Goal: Task Accomplishment & Management: Manage account settings

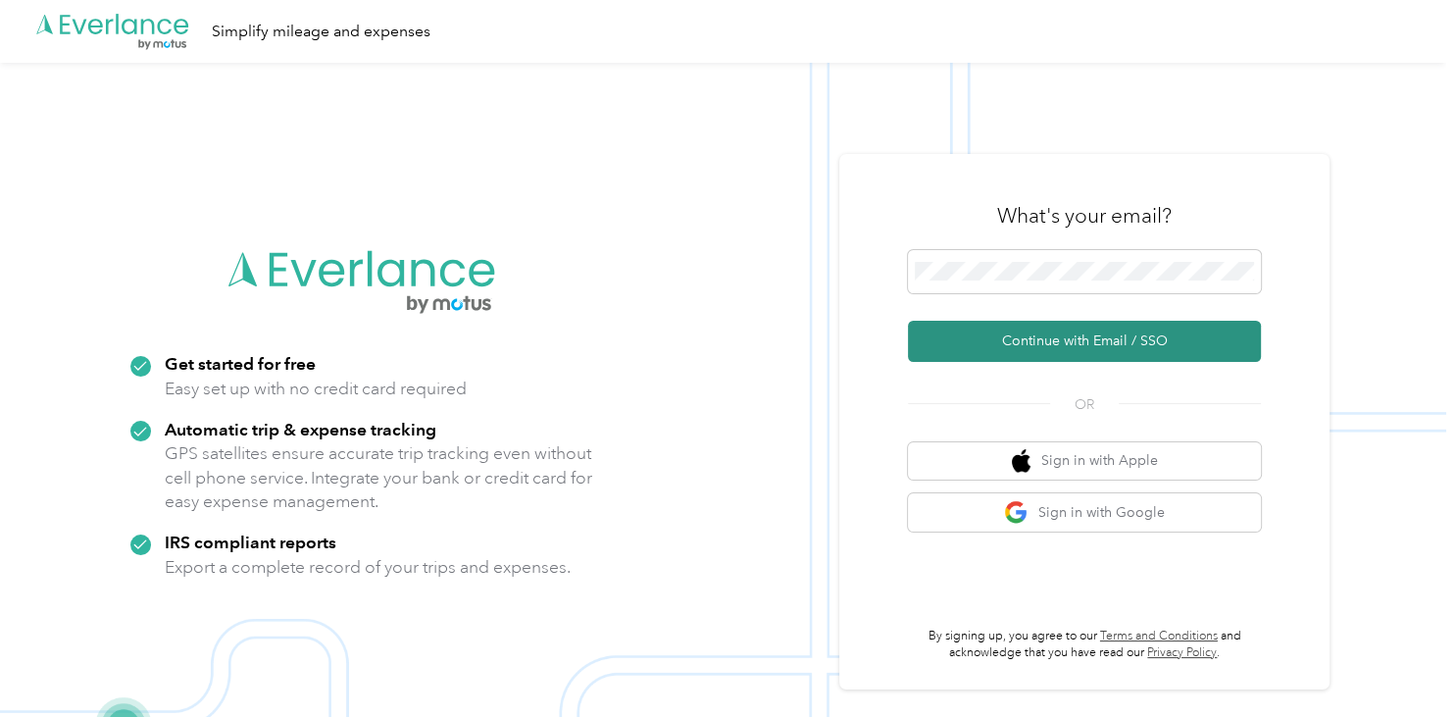
click at [1072, 338] on button "Continue with Email / SSO" at bounding box center [1084, 341] width 353 height 41
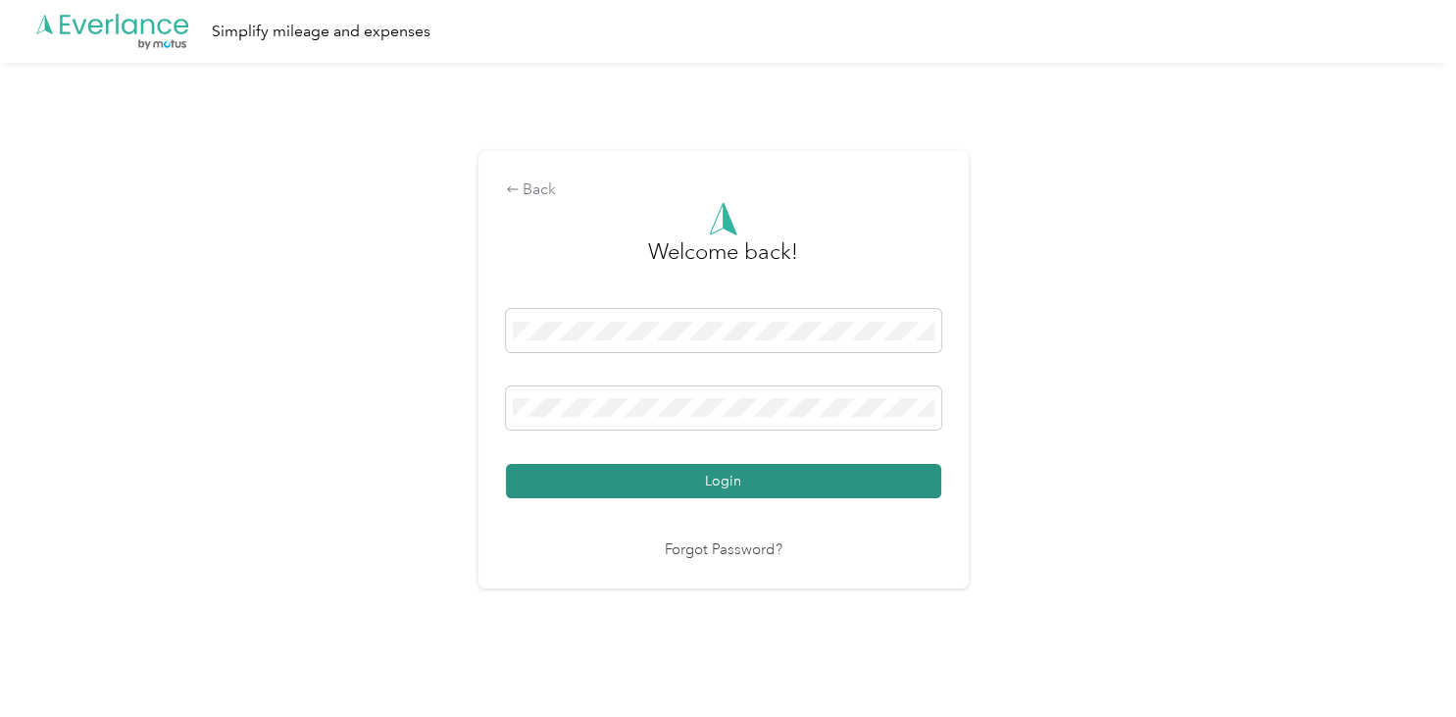
click at [777, 480] on button "Login" at bounding box center [723, 481] width 435 height 34
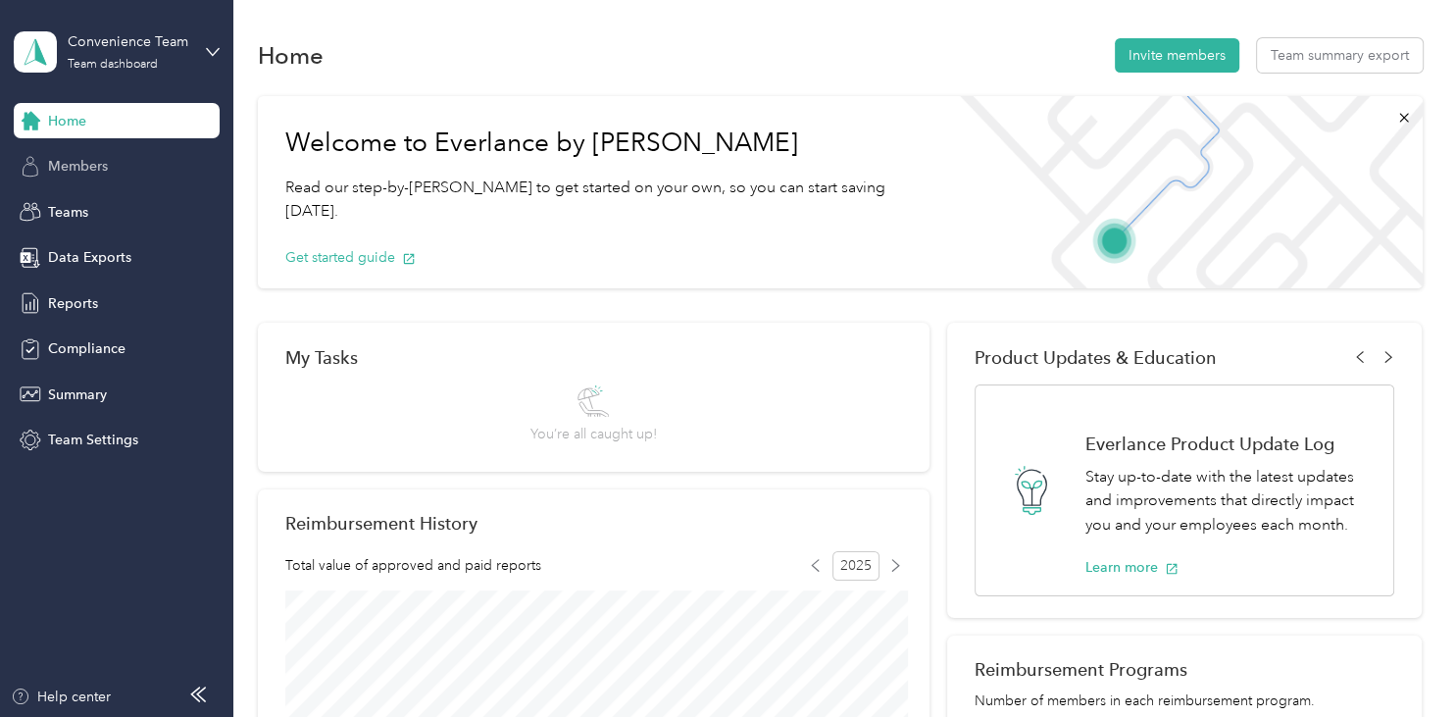
click at [112, 169] on div "Members" at bounding box center [117, 166] width 206 height 35
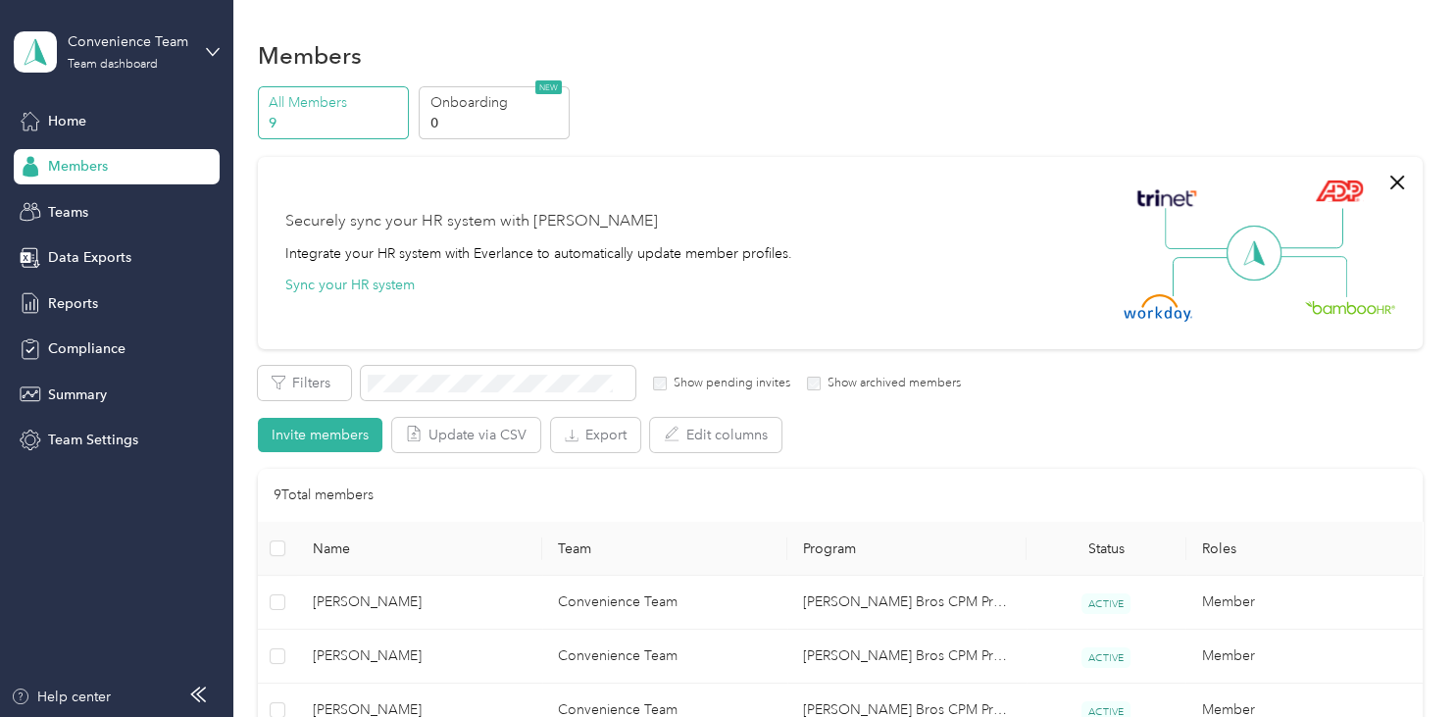
scroll to position [624, 0]
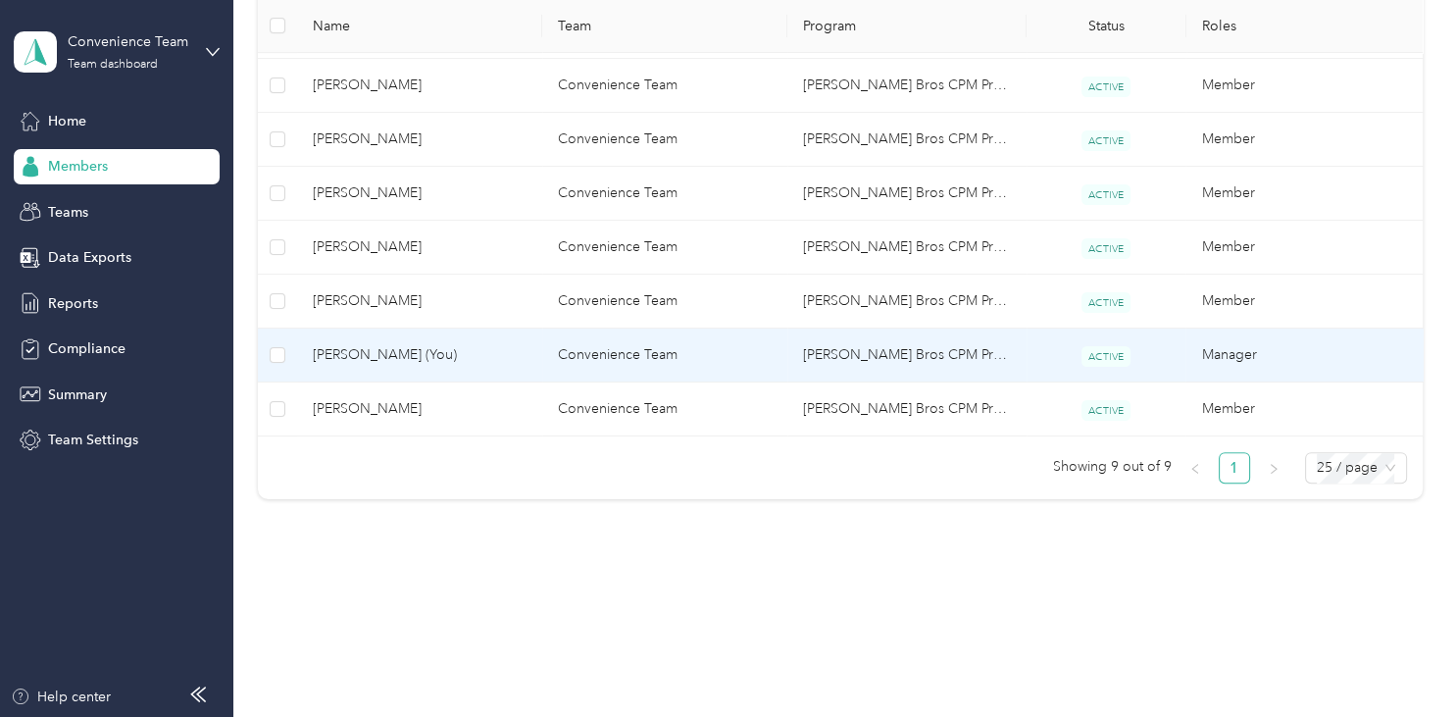
click at [351, 359] on span "[PERSON_NAME] (You)" at bounding box center [420, 355] width 214 height 22
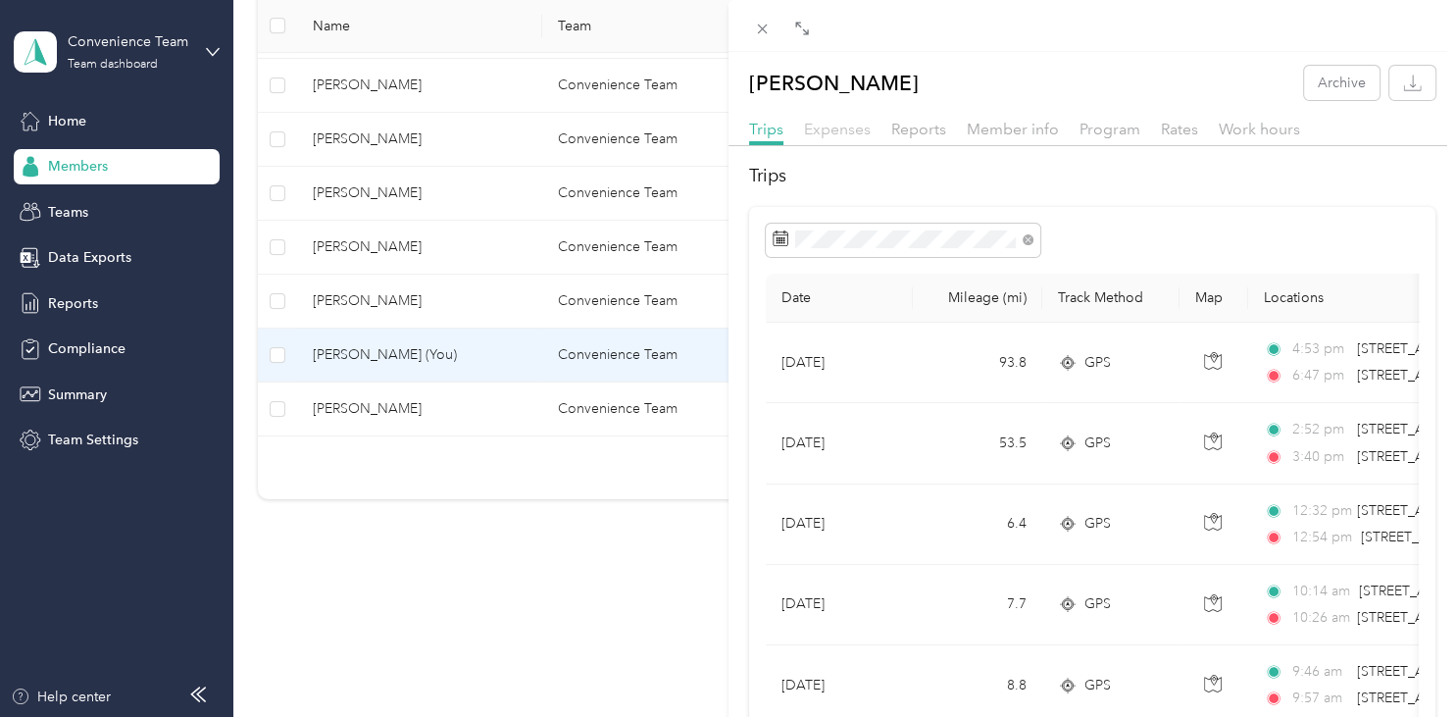
click at [837, 127] on span "Expenses" at bounding box center [837, 129] width 67 height 19
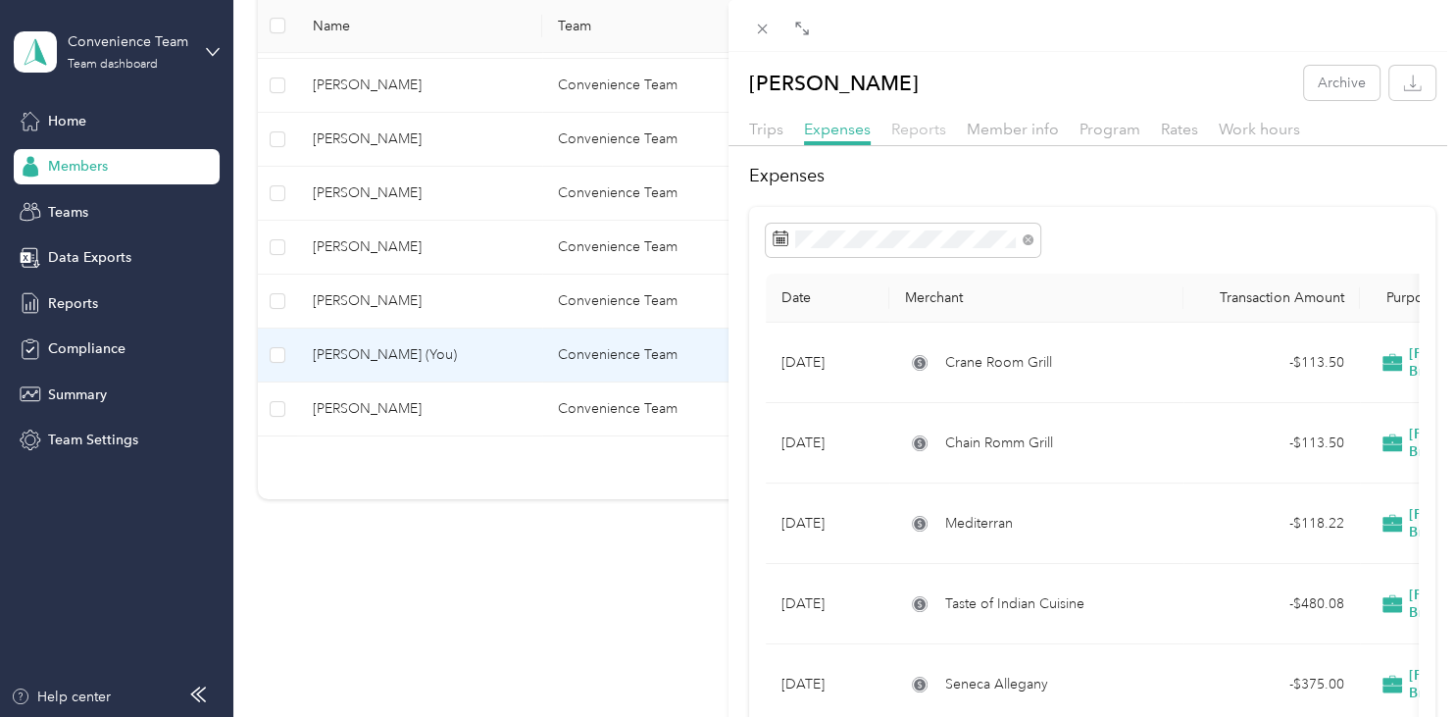
click at [900, 129] on span "Reports" at bounding box center [918, 129] width 55 height 19
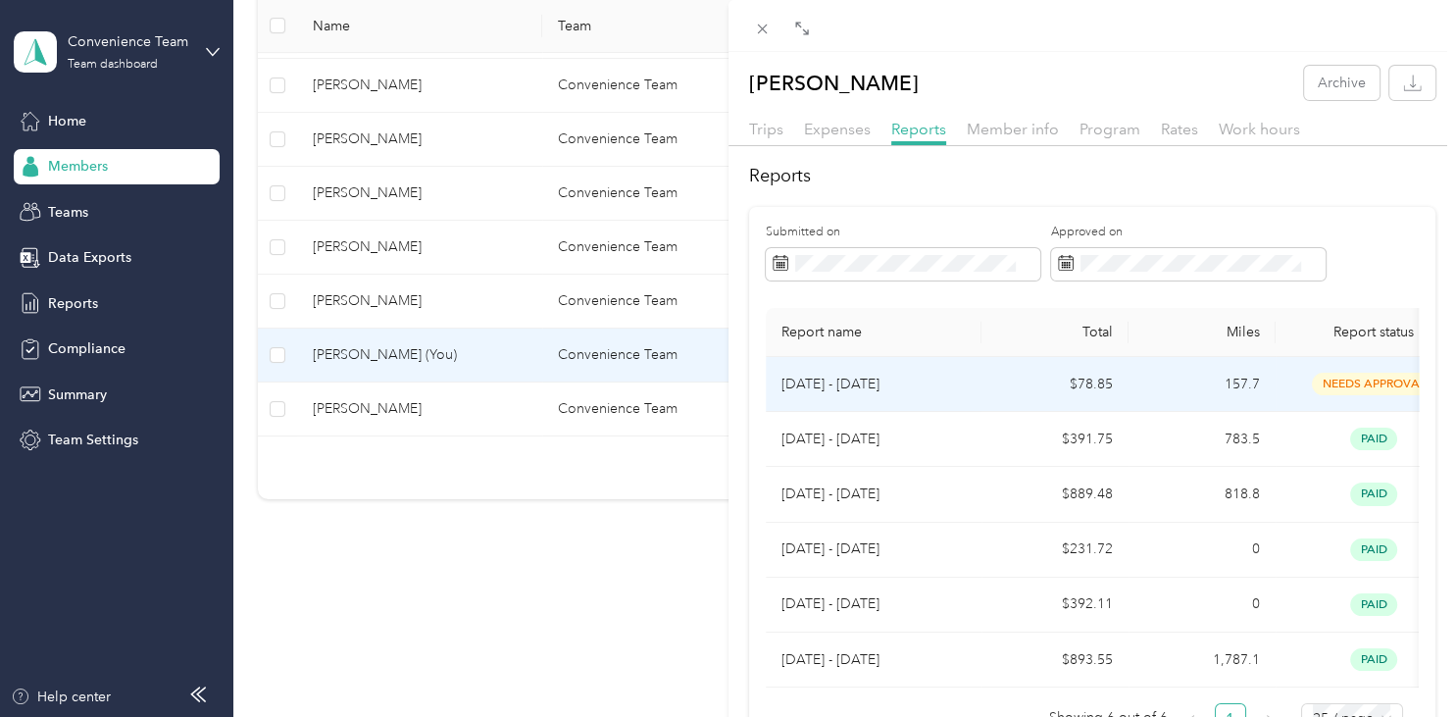
click at [846, 392] on p "[DATE] - [DATE]" at bounding box center [873, 384] width 184 height 22
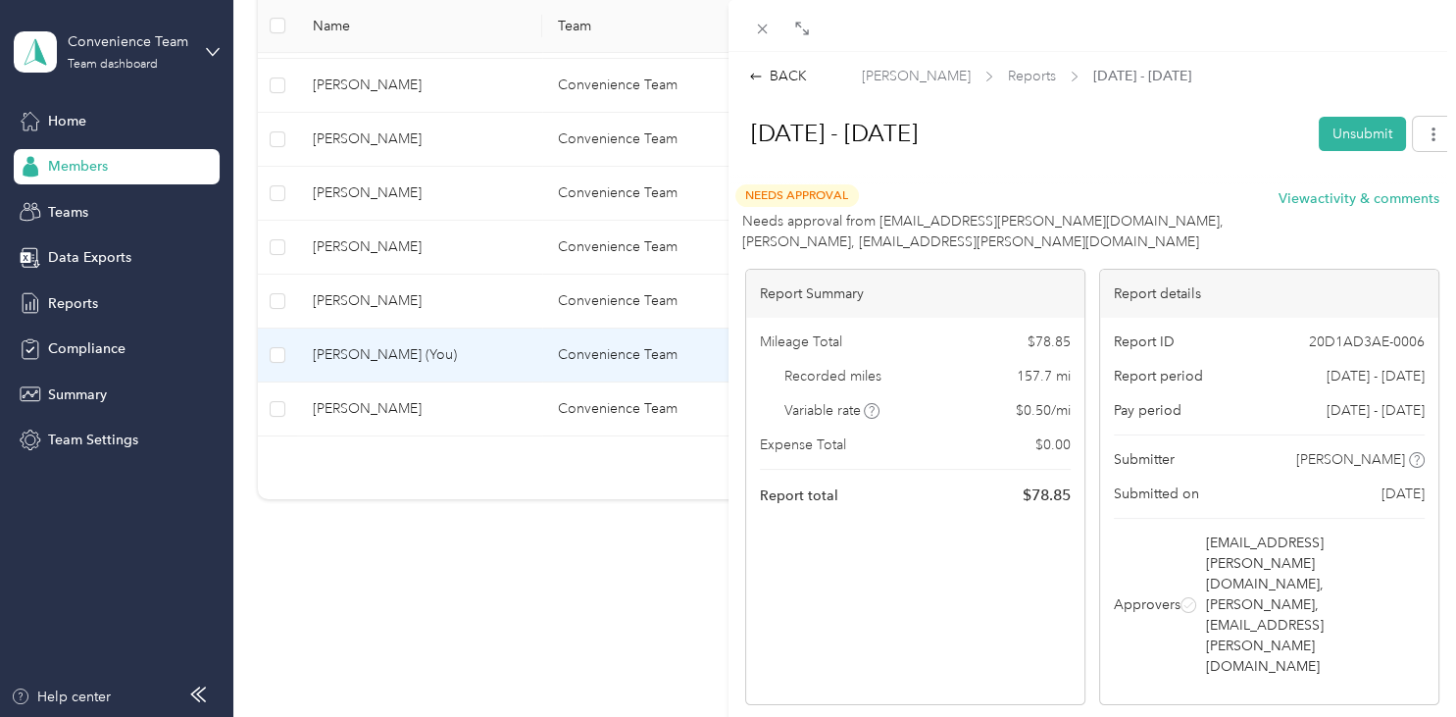
click at [1328, 138] on button "Unsubmit" at bounding box center [1361, 134] width 87 height 34
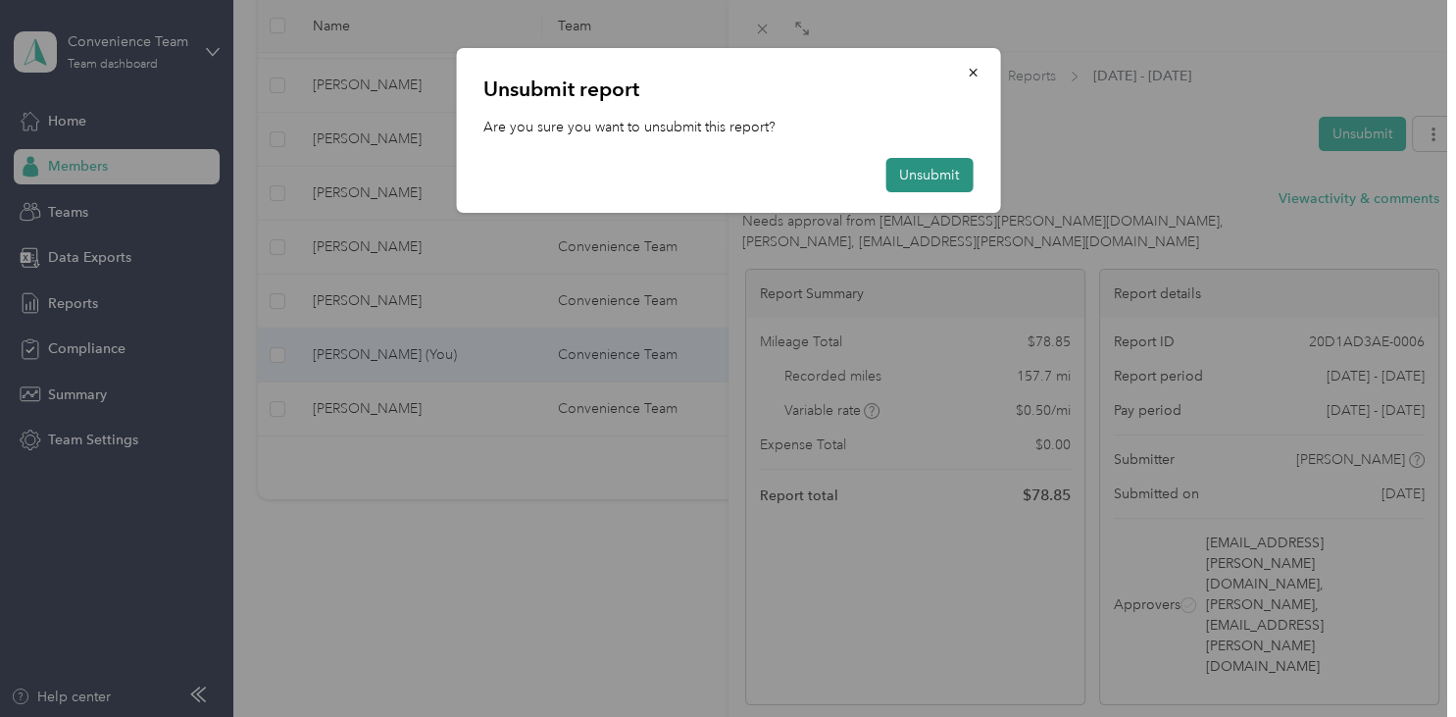
click at [903, 176] on button "Unsubmit" at bounding box center [928, 175] width 87 height 34
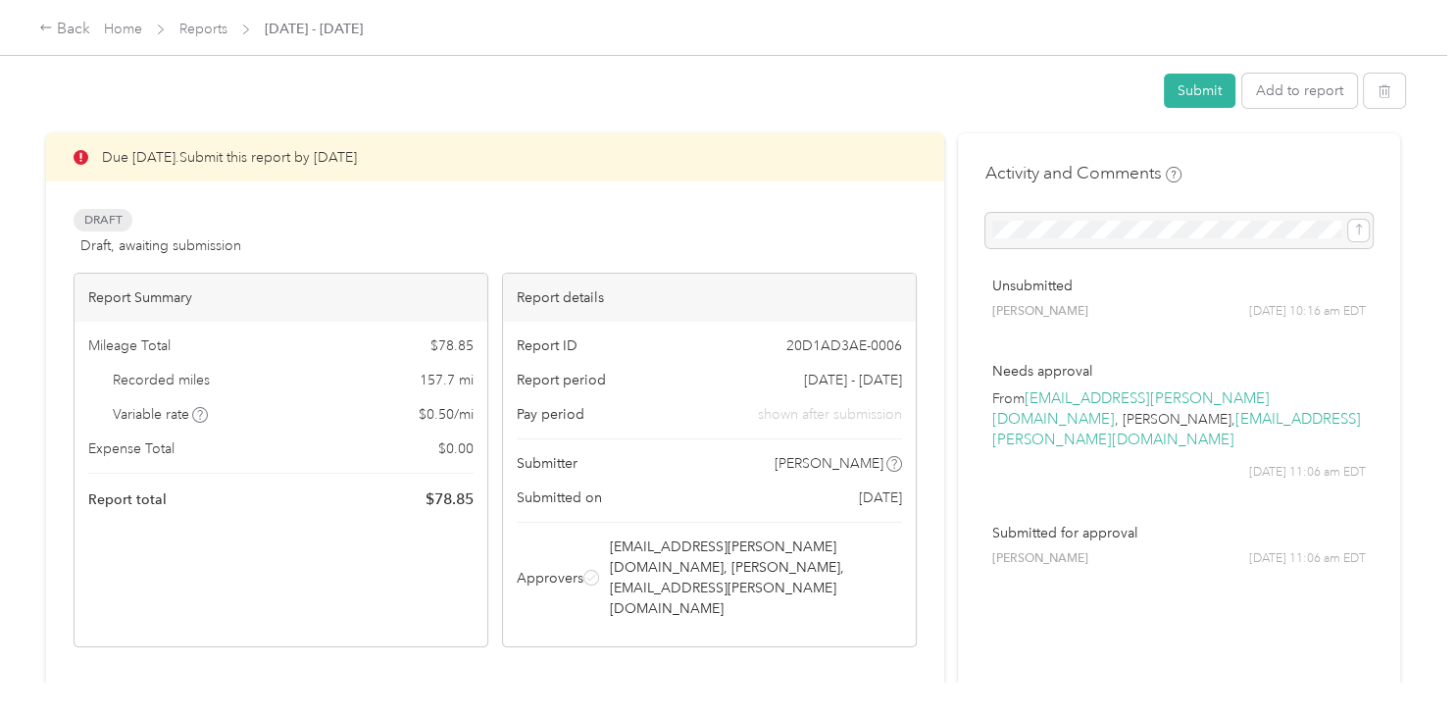
click at [175, 686] on div "Expense (0)" at bounding box center [190, 697] width 73 height 22
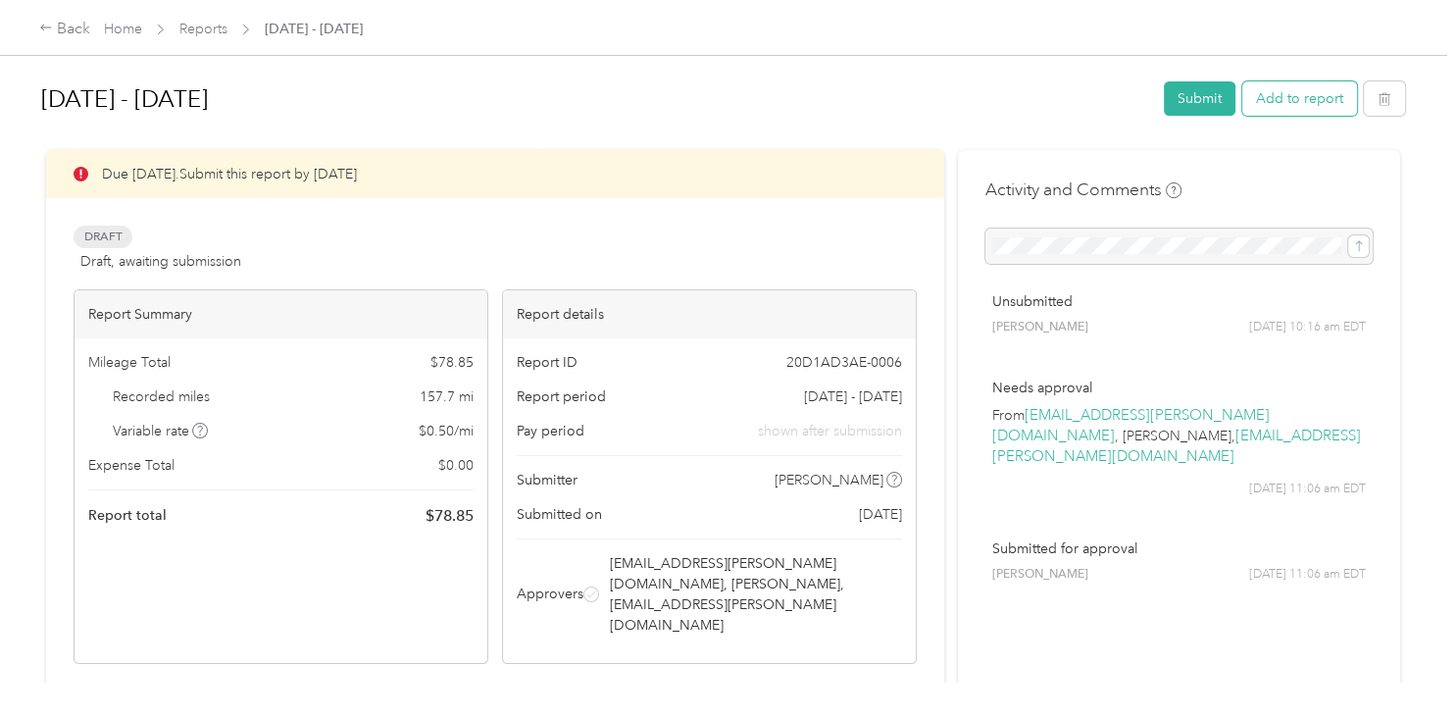
click at [1289, 83] on button "Add to report" at bounding box center [1299, 98] width 115 height 34
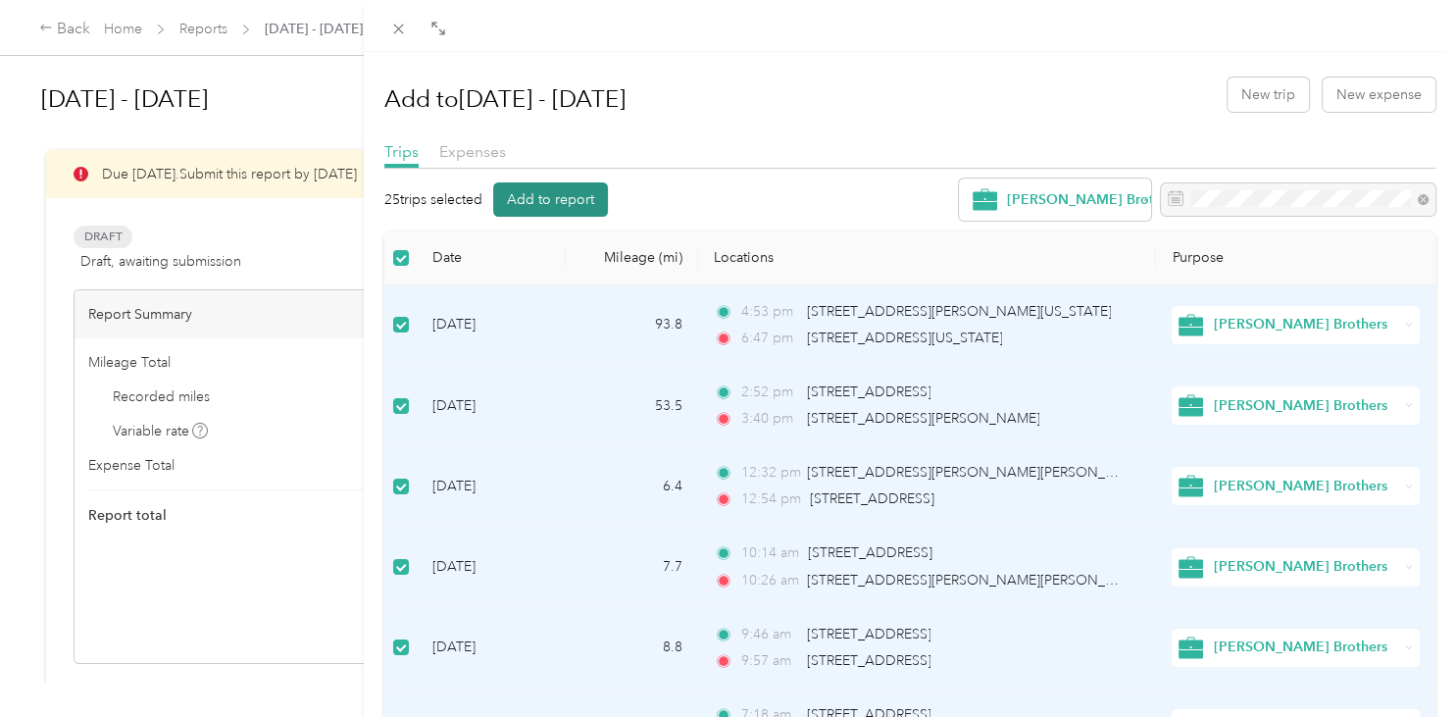
click at [564, 208] on button "Add to report" at bounding box center [550, 199] width 115 height 34
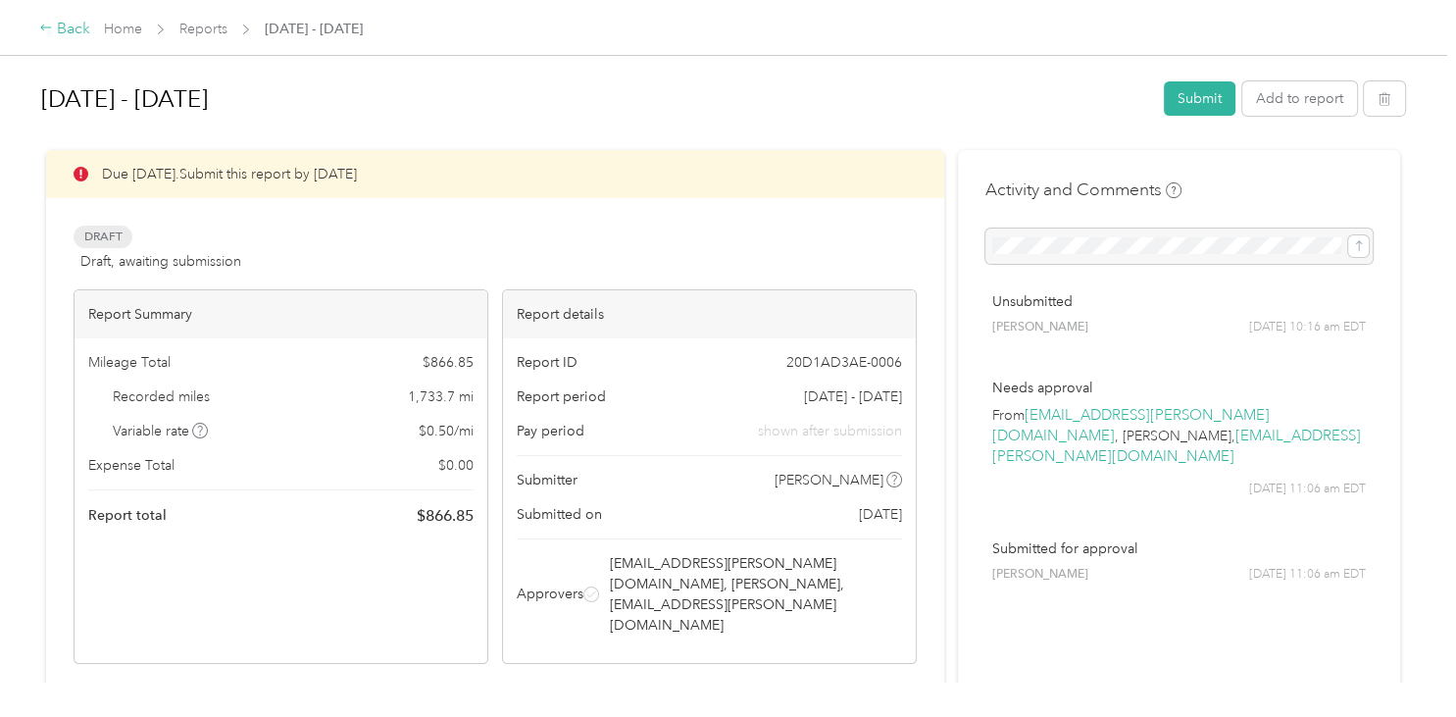
click at [44, 23] on div "Back" at bounding box center [64, 30] width 51 height 24
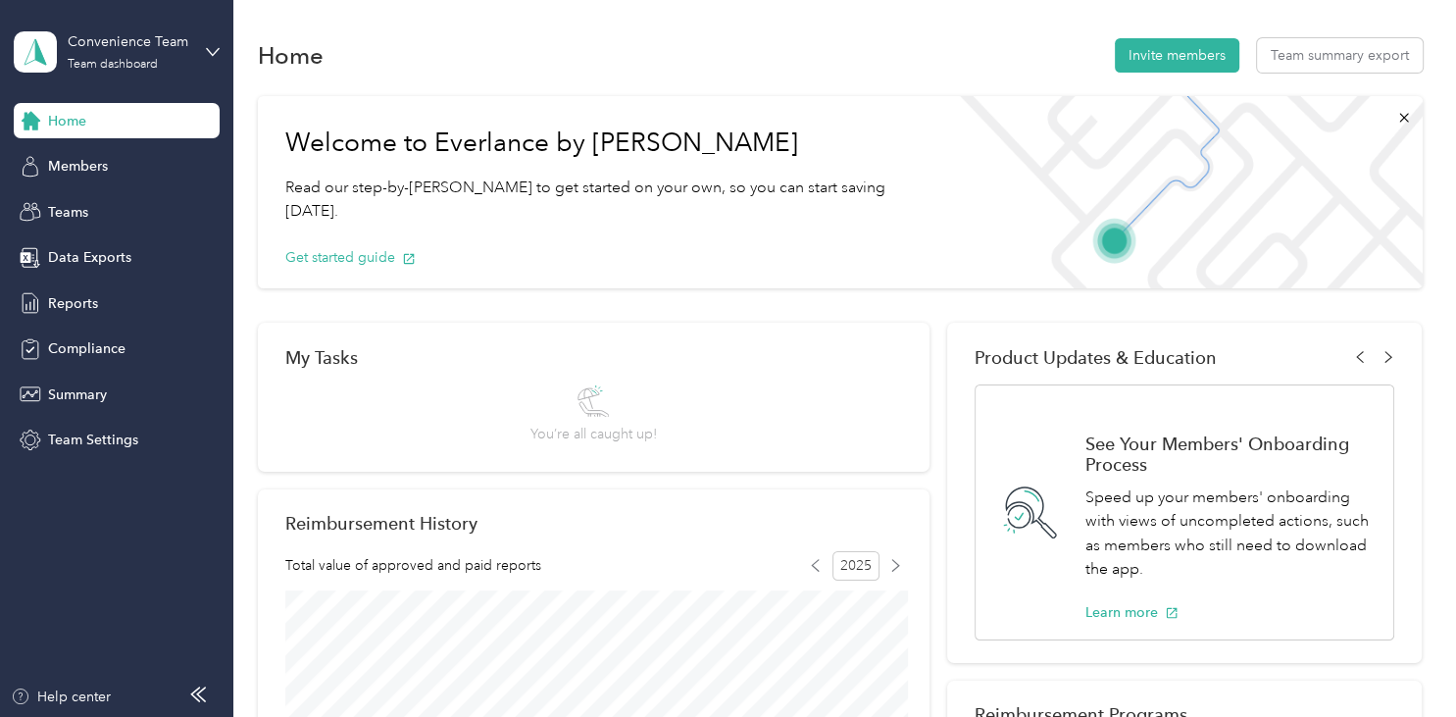
scroll to position [683, 0]
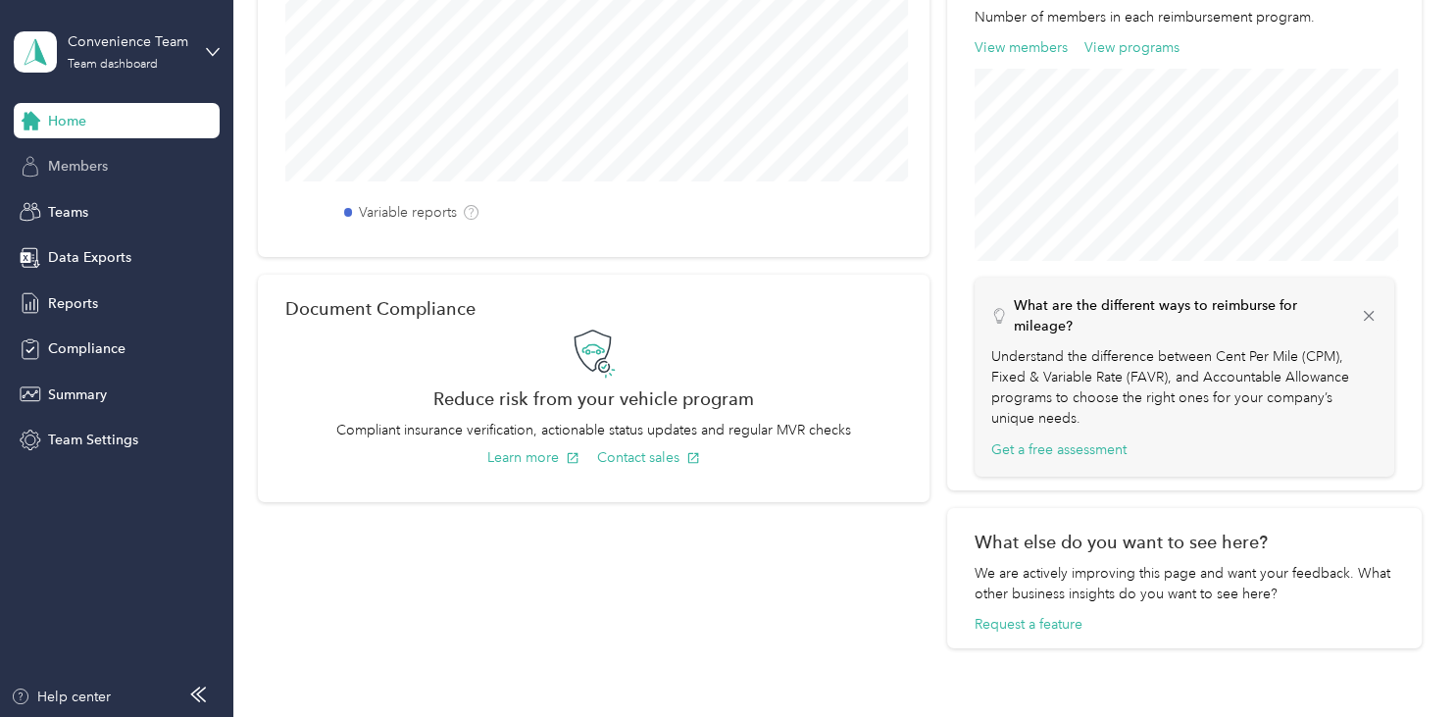
click at [80, 173] on span "Members" at bounding box center [78, 166] width 60 height 21
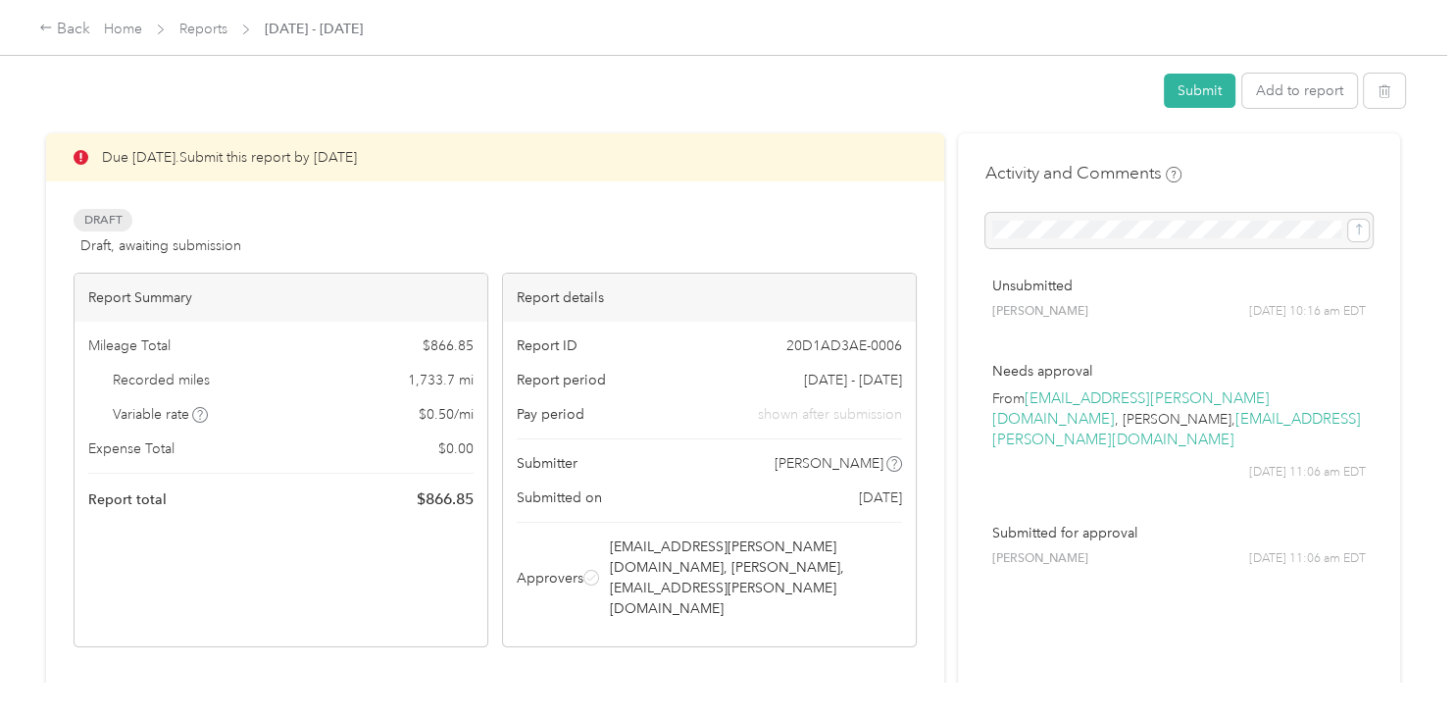
click at [1076, 402] on link "[EMAIL_ADDRESS][PERSON_NAME][DOMAIN_NAME]" at bounding box center [1130, 408] width 277 height 39
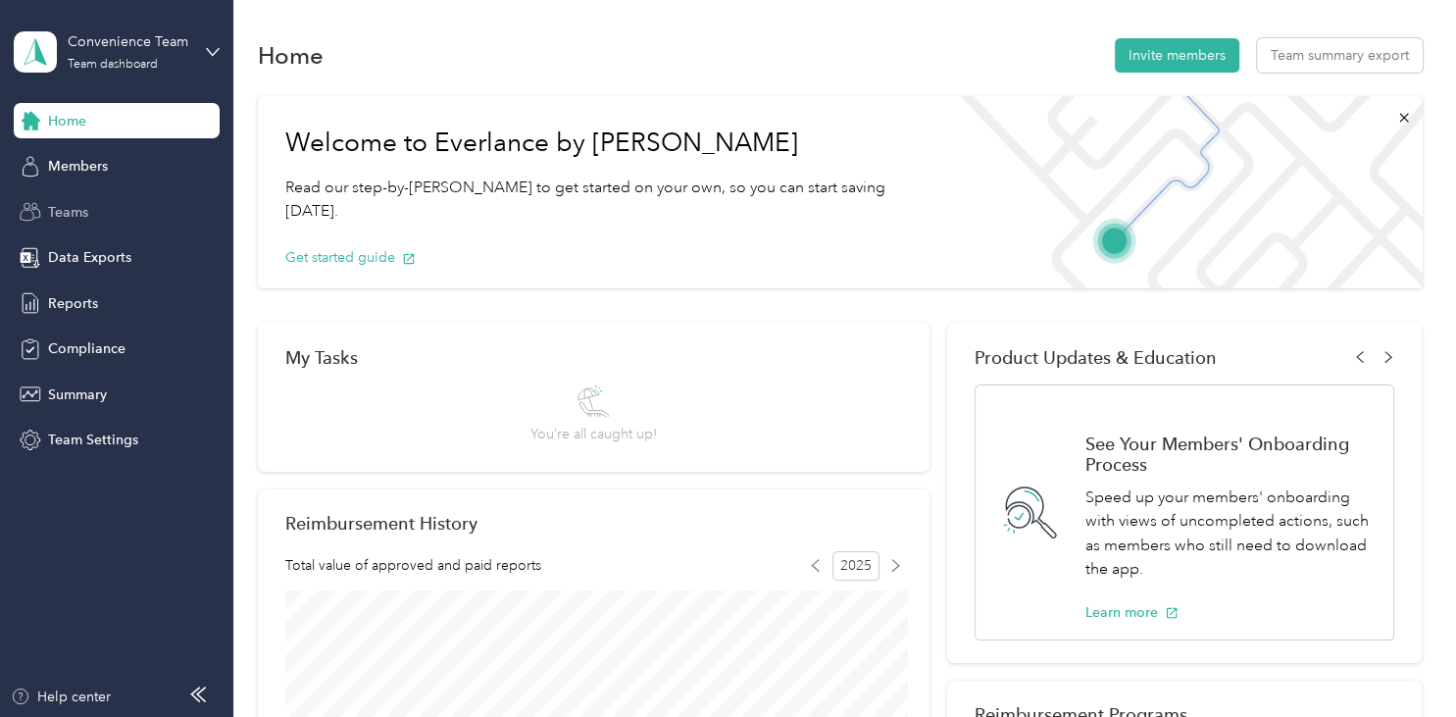
click at [65, 210] on span "Teams" at bounding box center [68, 212] width 40 height 21
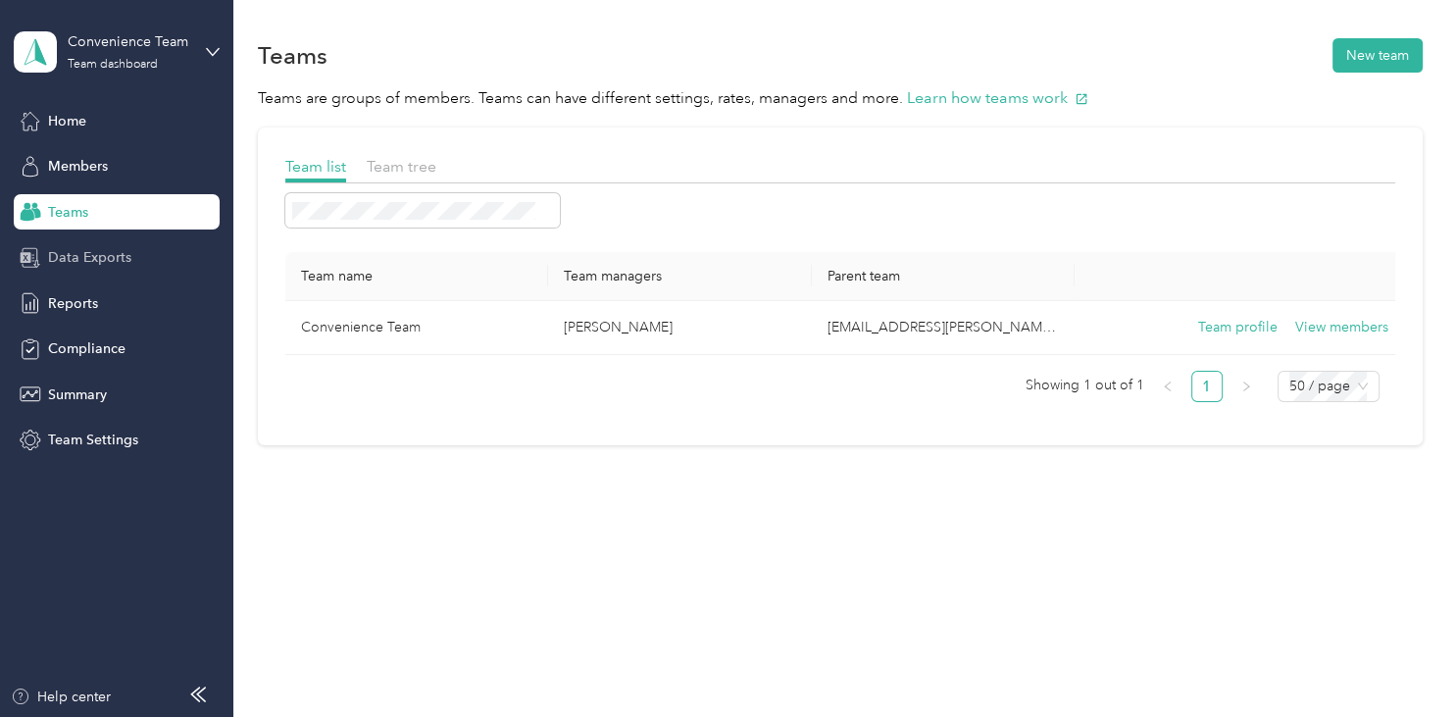
click at [79, 260] on span "Data Exports" at bounding box center [89, 257] width 83 height 21
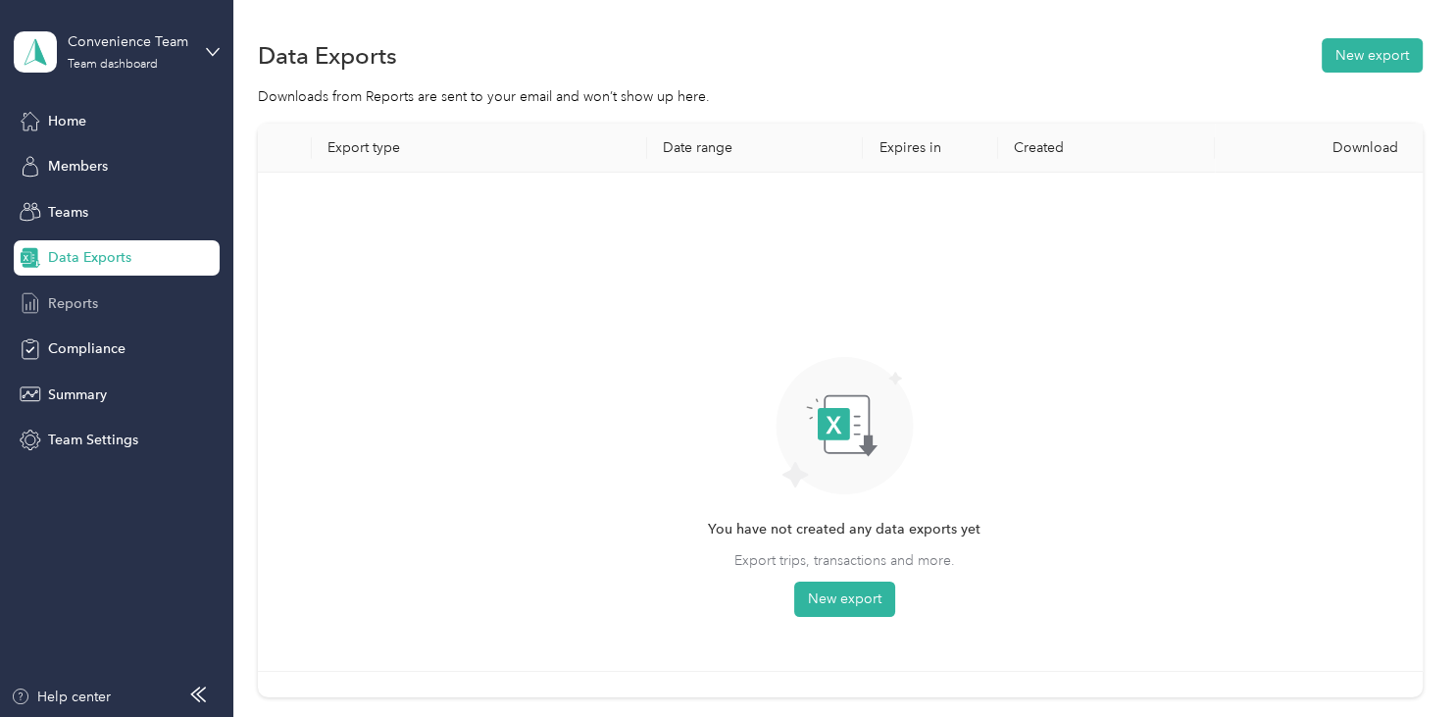
click at [74, 299] on span "Reports" at bounding box center [73, 303] width 50 height 21
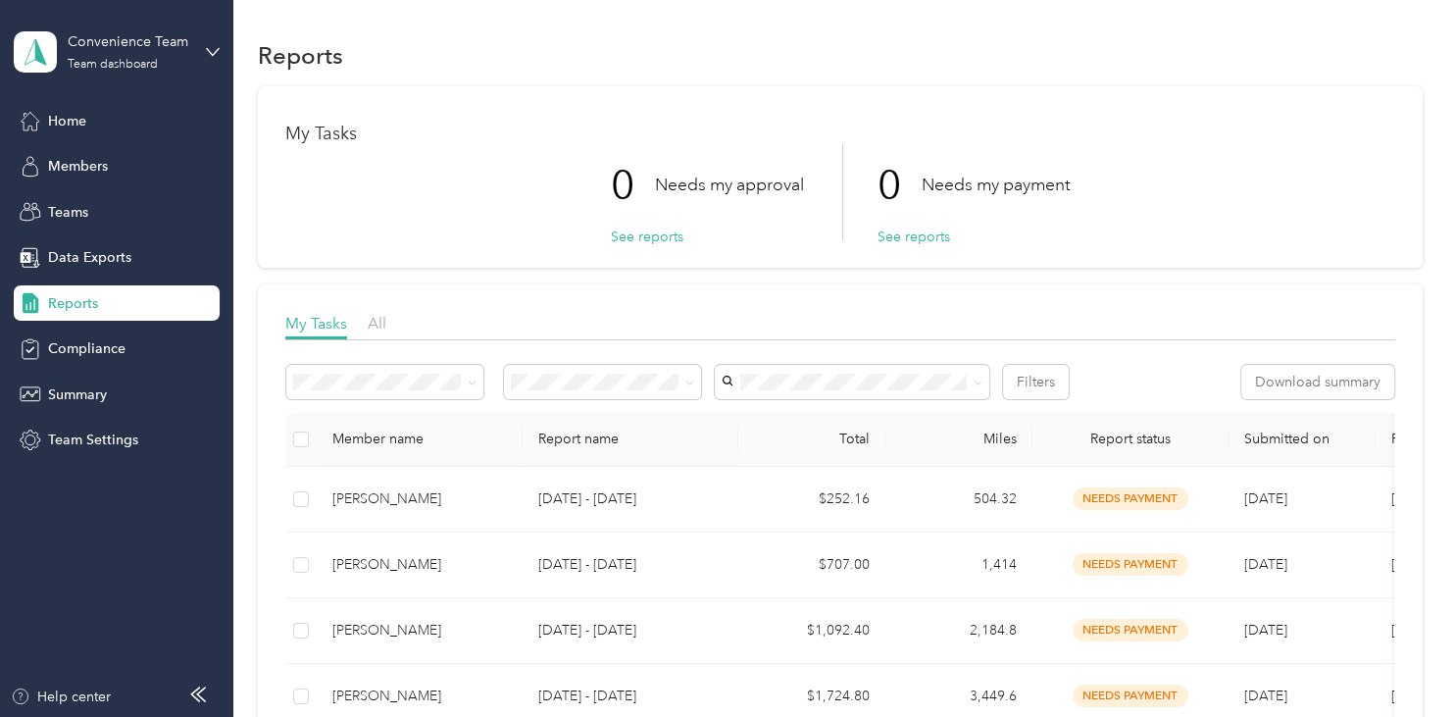
scroll to position [683, 0]
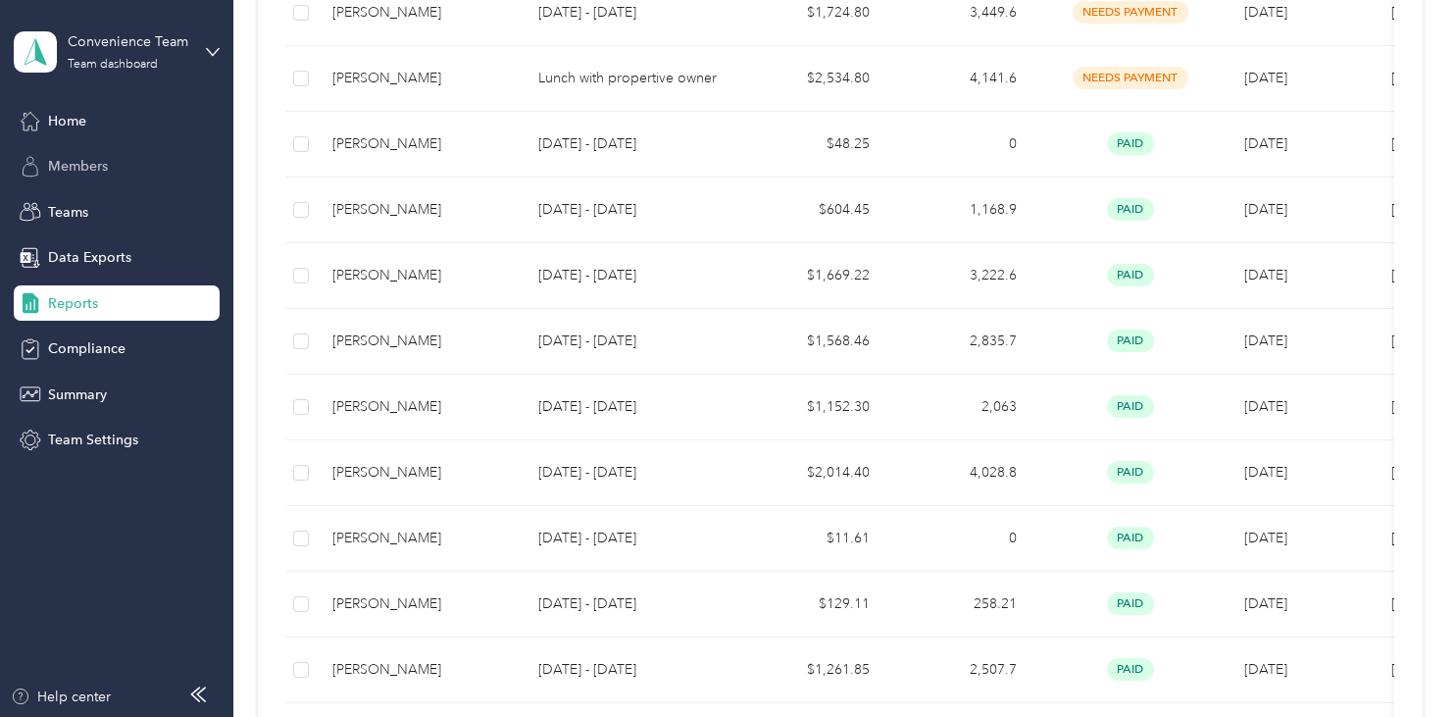
click at [76, 173] on span "Members" at bounding box center [78, 166] width 60 height 21
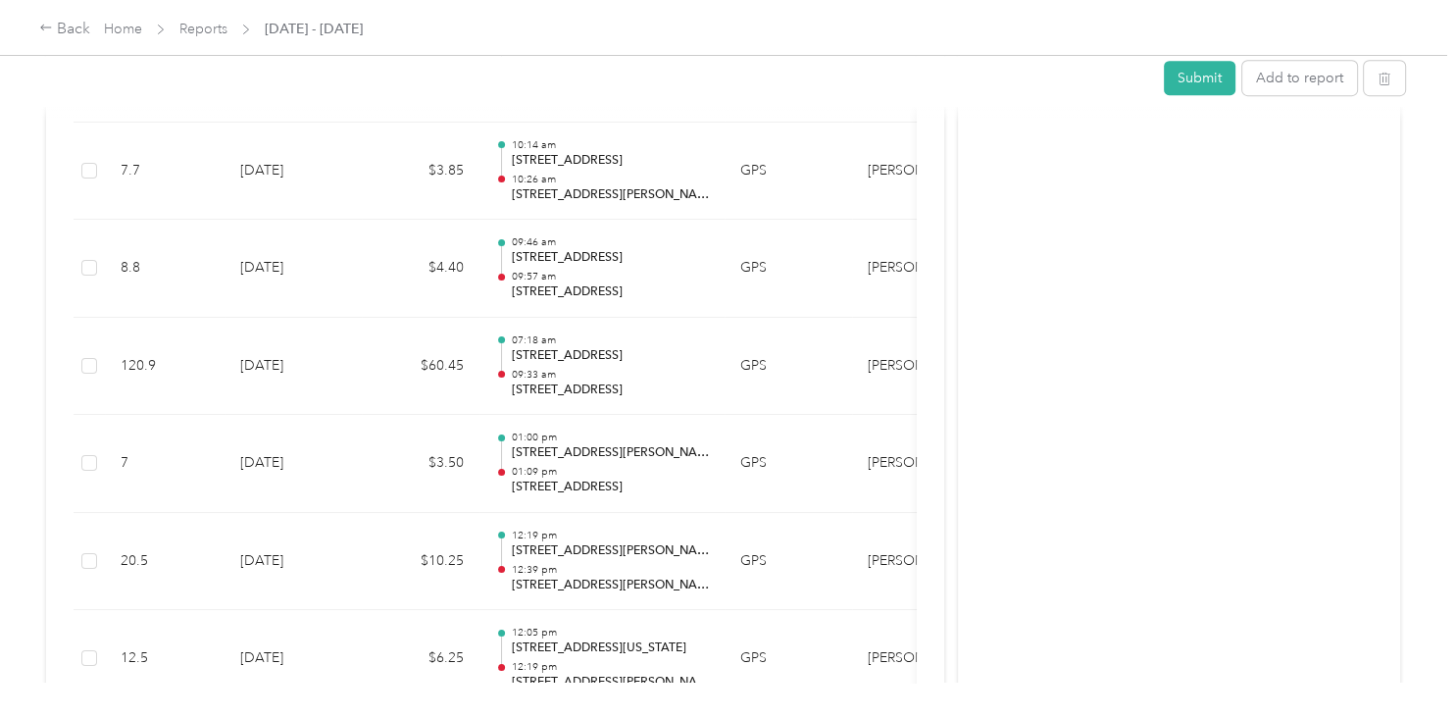
scroll to position [322, 0]
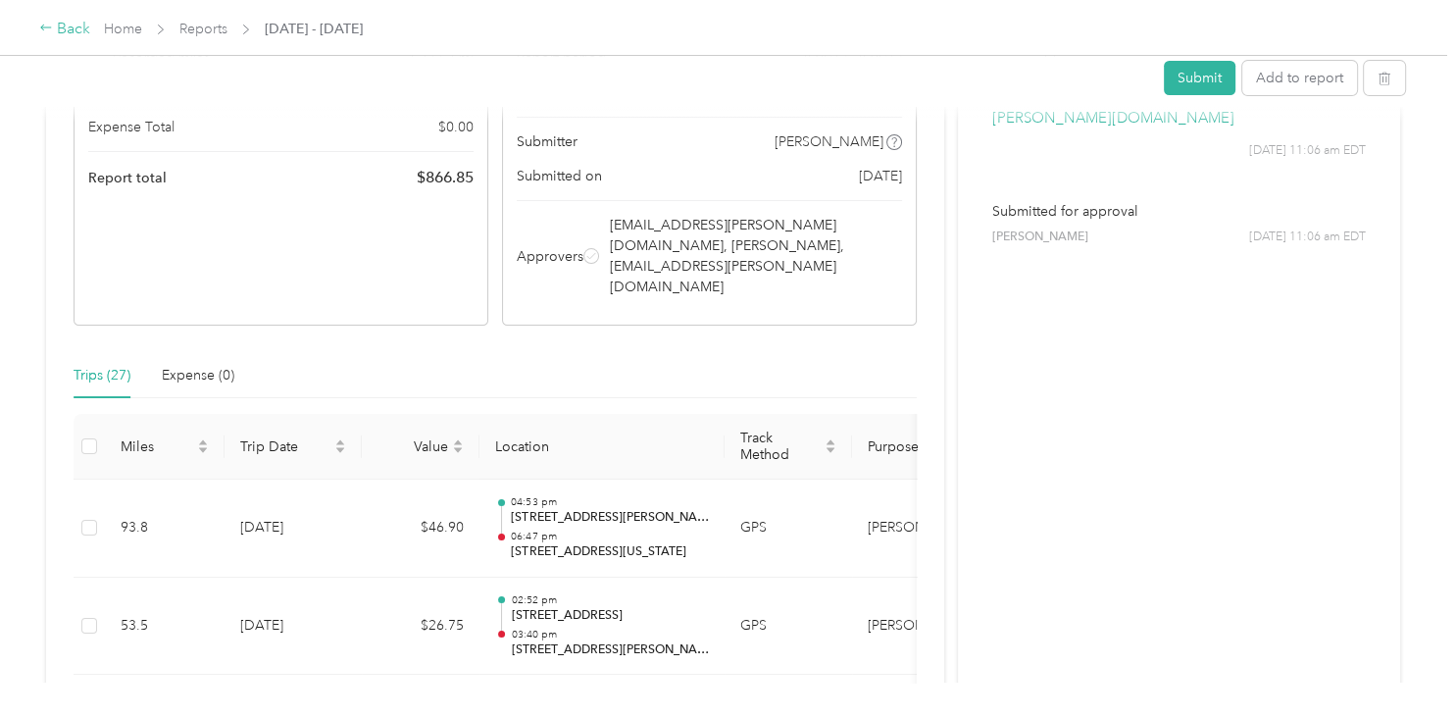
click at [47, 26] on icon at bounding box center [46, 28] width 14 height 14
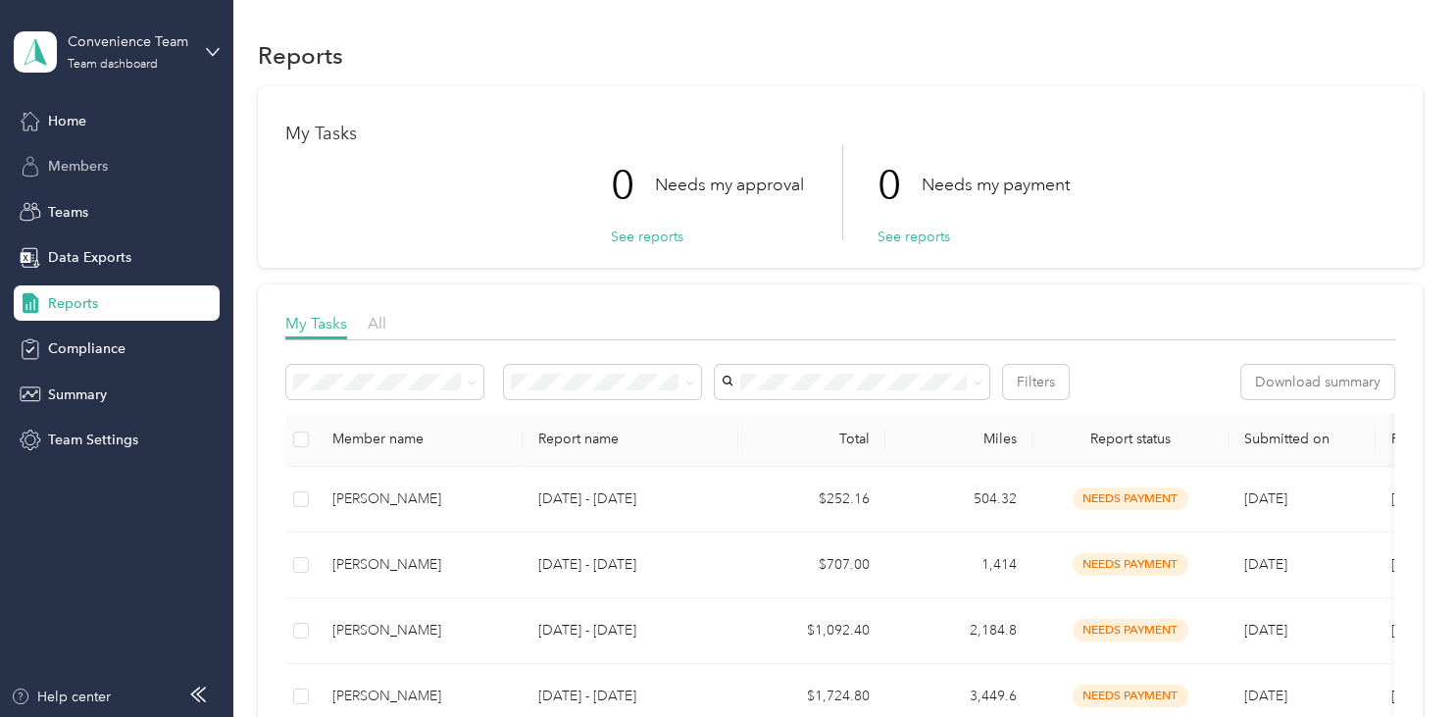
click at [103, 162] on span "Members" at bounding box center [78, 166] width 60 height 21
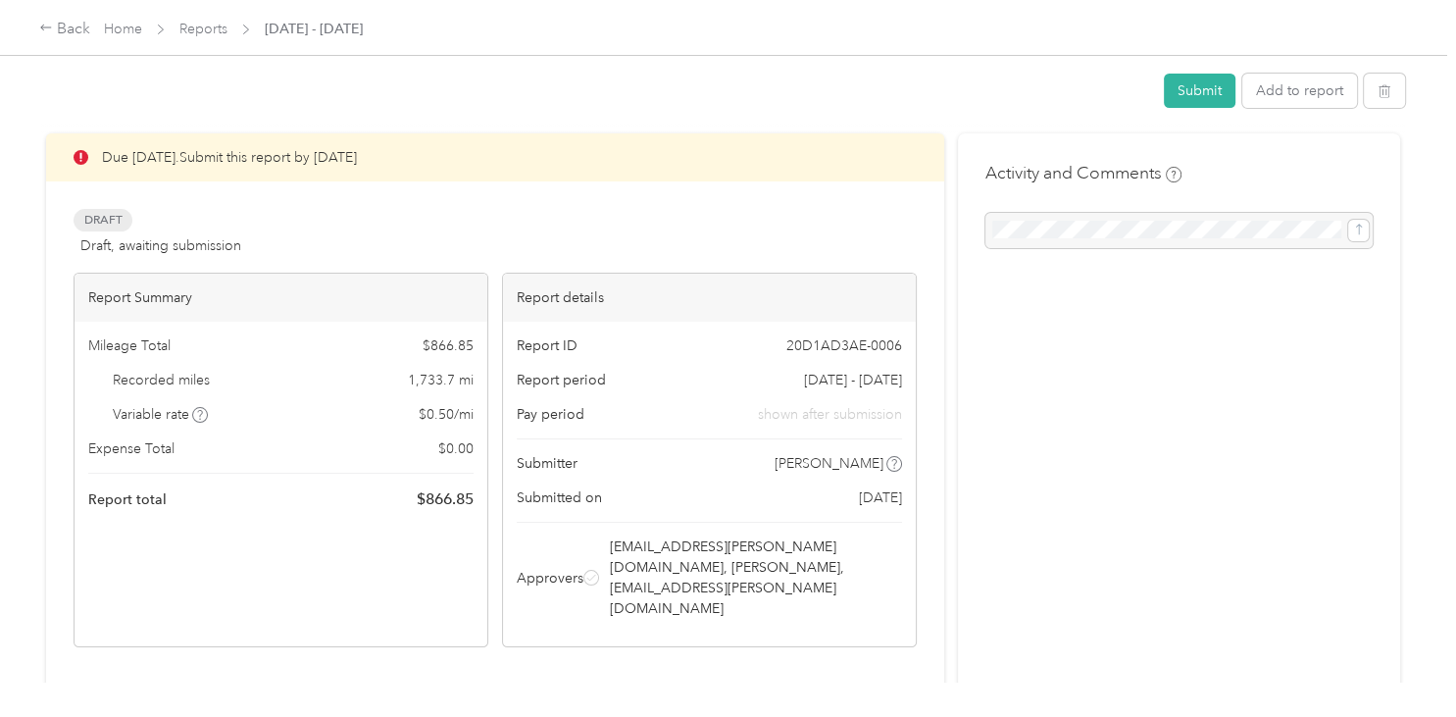
click at [68, 124] on div at bounding box center [722, 125] width 1363 height 21
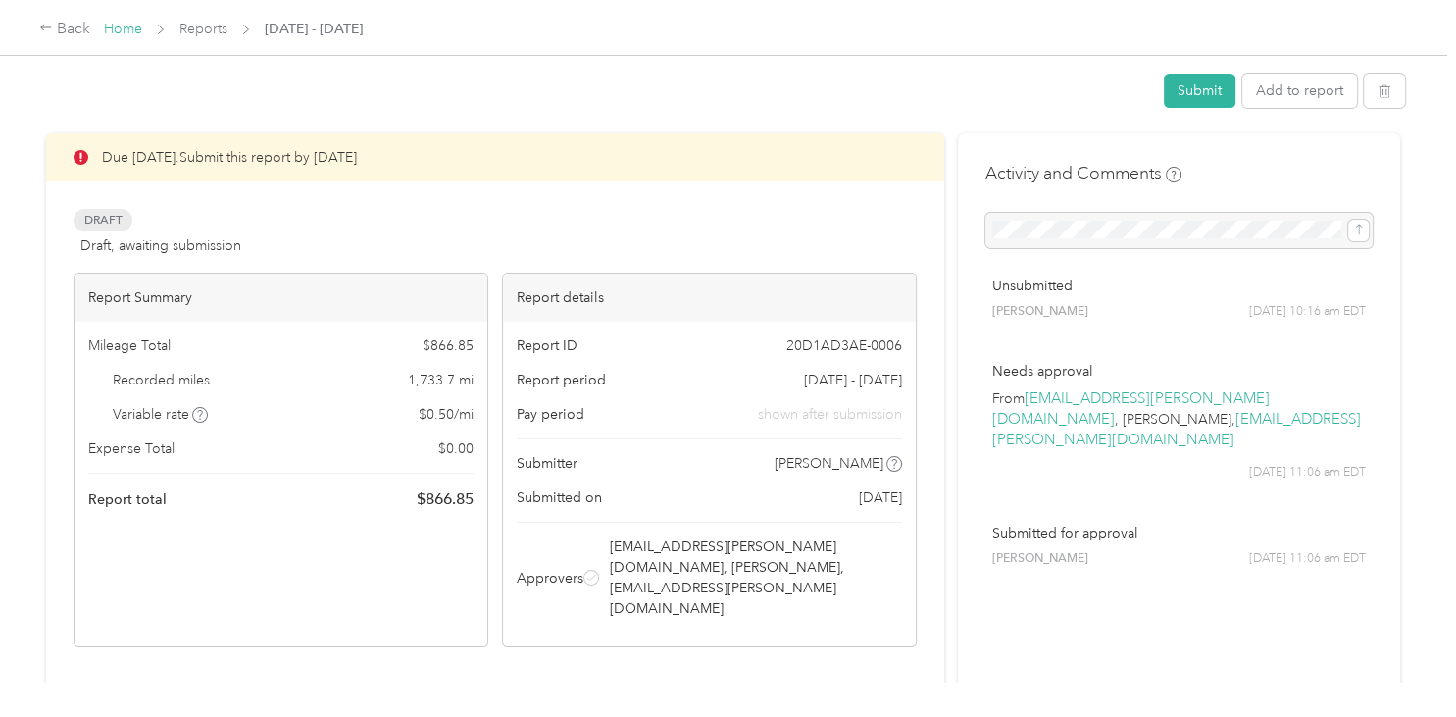
click at [131, 37] on link "Home" at bounding box center [123, 29] width 38 height 17
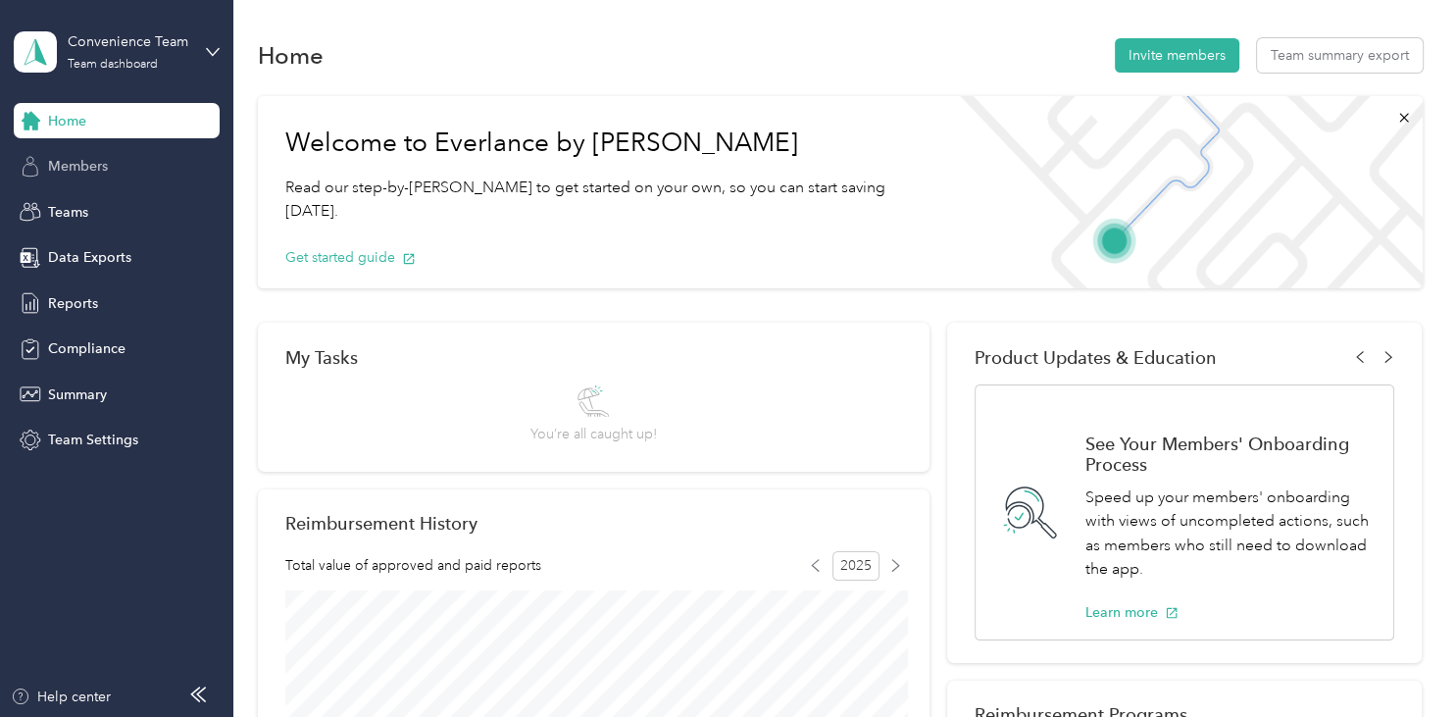
click at [100, 174] on span "Members" at bounding box center [78, 166] width 60 height 21
